Goal: Task Accomplishment & Management: Use online tool/utility

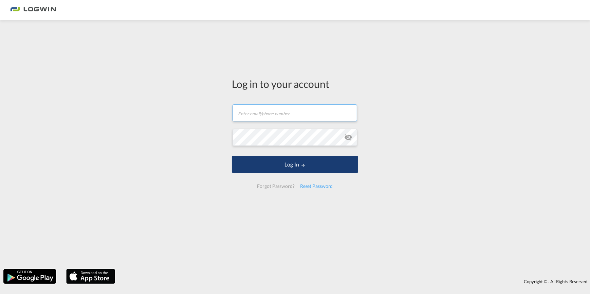
type input "[PERSON_NAME][EMAIL_ADDRESS][PERSON_NAME][DOMAIN_NAME]"
click at [305, 164] on md-icon "LOGIN" at bounding box center [303, 165] width 5 height 5
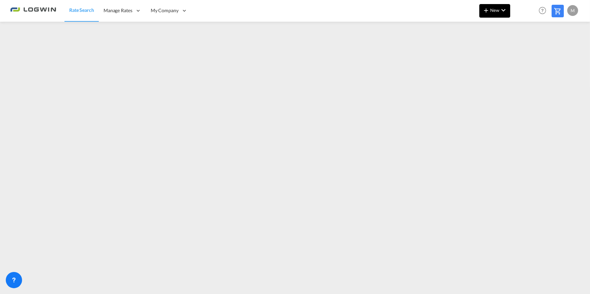
click at [500, 10] on md-icon "icon-chevron-down" at bounding box center [503, 10] width 8 height 8
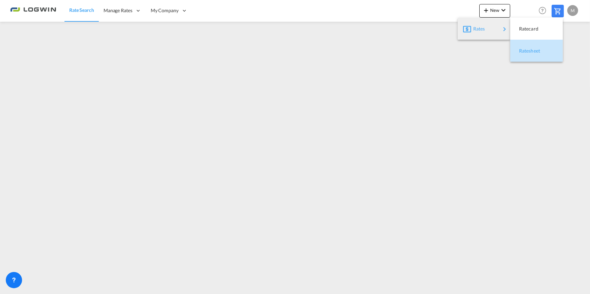
click at [526, 50] on span "Ratesheet" at bounding box center [522, 51] width 7 height 14
